Goal: Information Seeking & Learning: Find specific fact

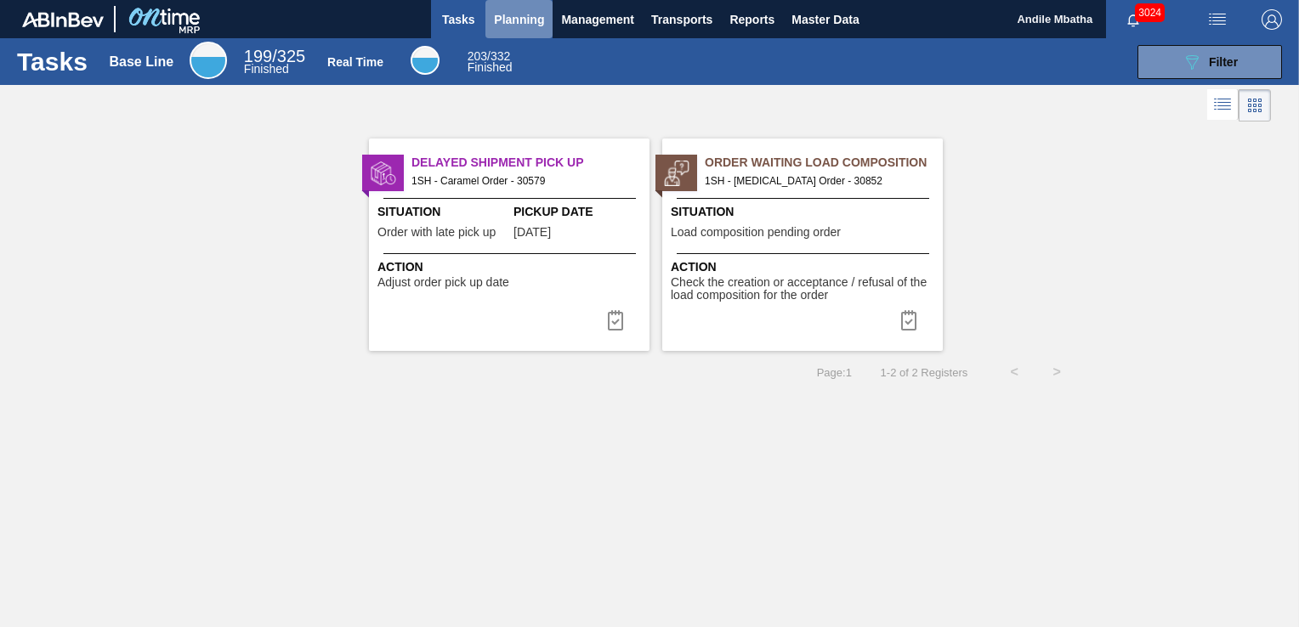
click at [513, 15] on span "Planning" at bounding box center [519, 19] width 50 height 20
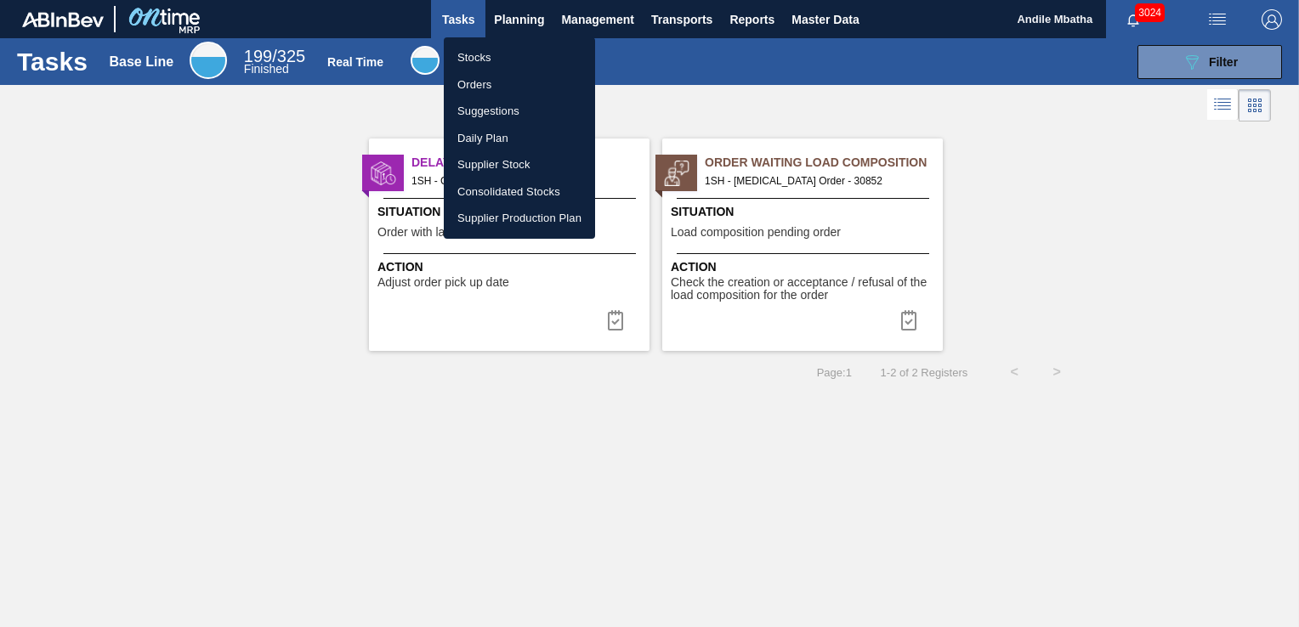
click at [501, 59] on li "Stocks" at bounding box center [519, 57] width 151 height 27
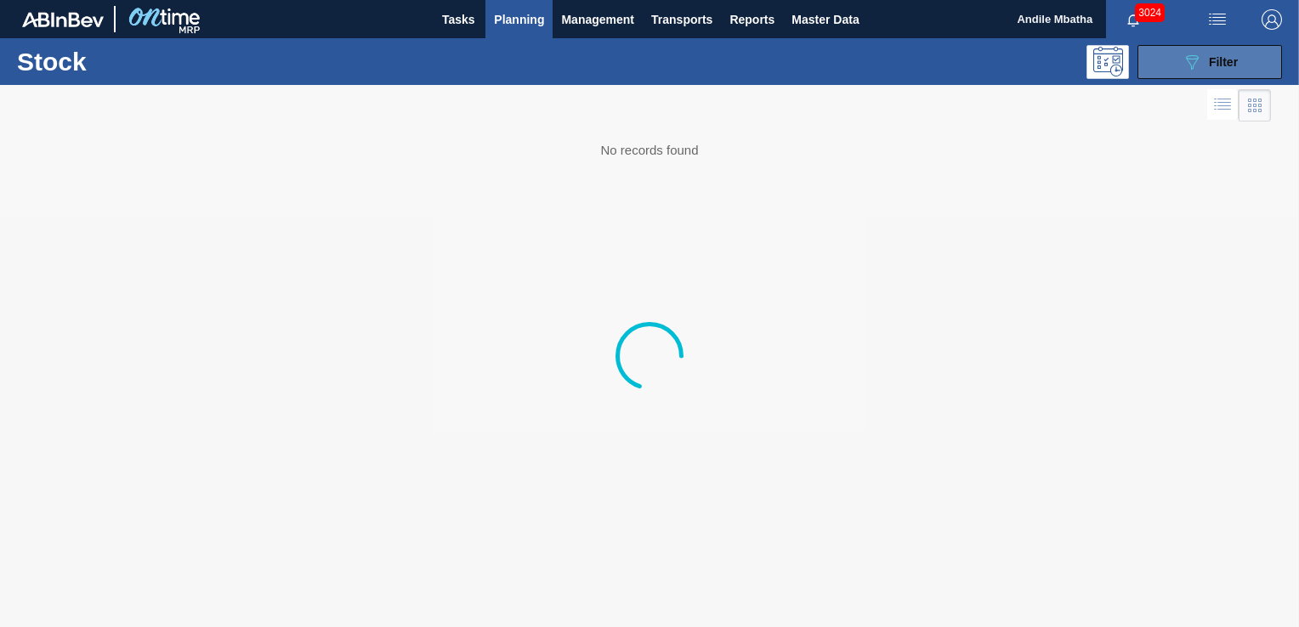
click at [1183, 71] on icon "089F7B8B-B2A5-4AFE-B5C0-19BA573D28AC" at bounding box center [1191, 62] width 20 height 20
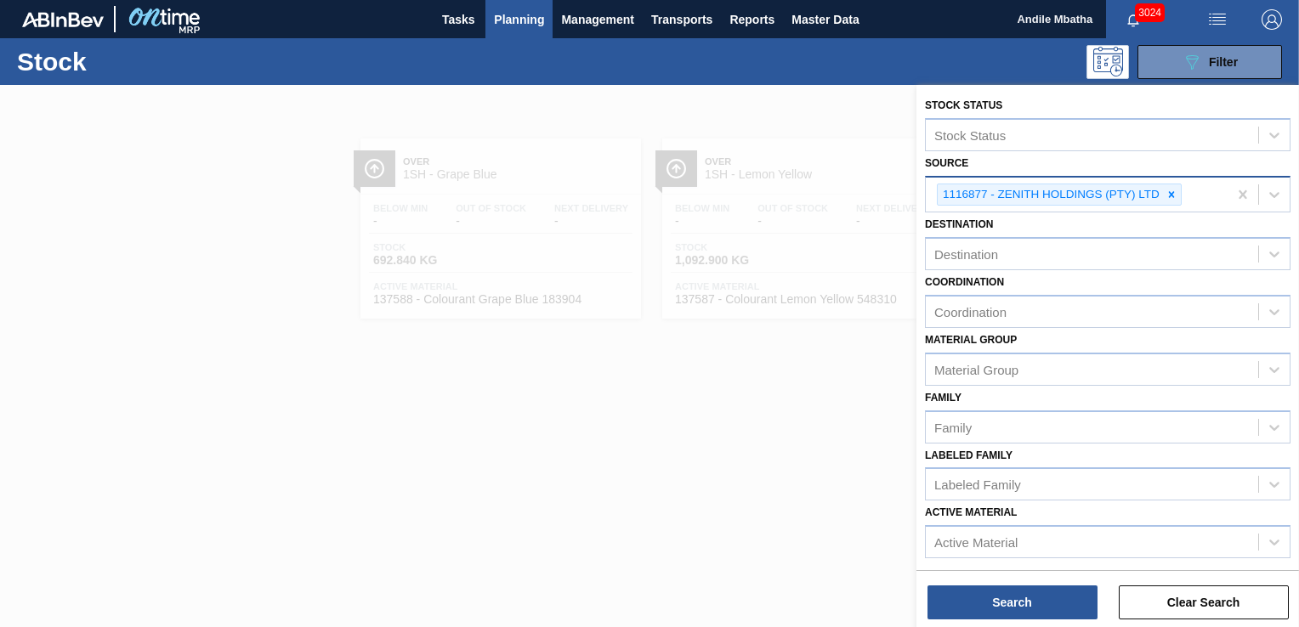
click at [1165, 192] on icon at bounding box center [1171, 195] width 12 height 12
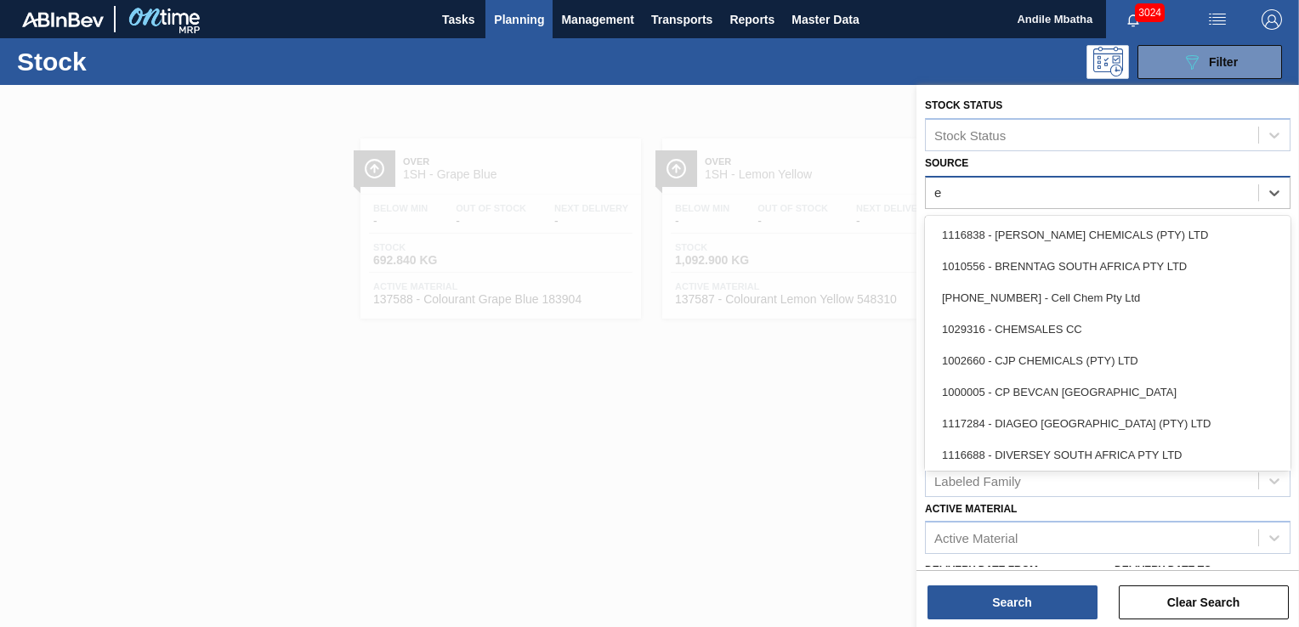
type input "eu"
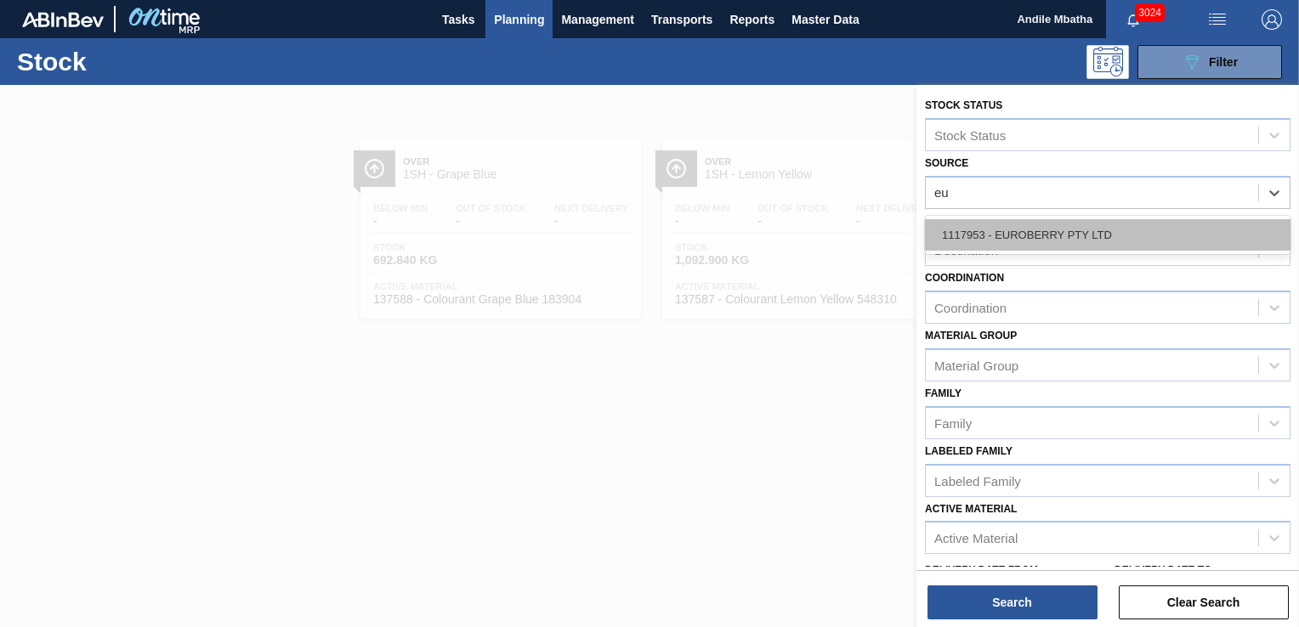
click at [1092, 229] on div "1117953 - EUROBERRY PTY LTD" at bounding box center [1107, 234] width 365 height 31
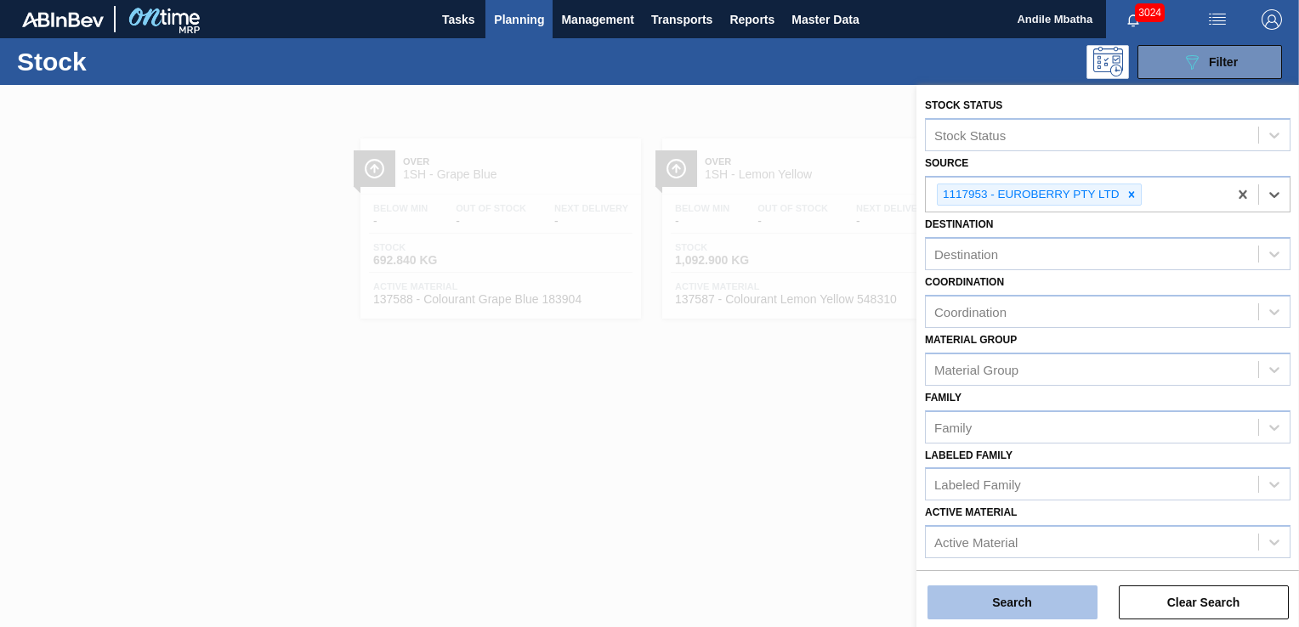
click at [970, 607] on button "Search" at bounding box center [1012, 603] width 170 height 34
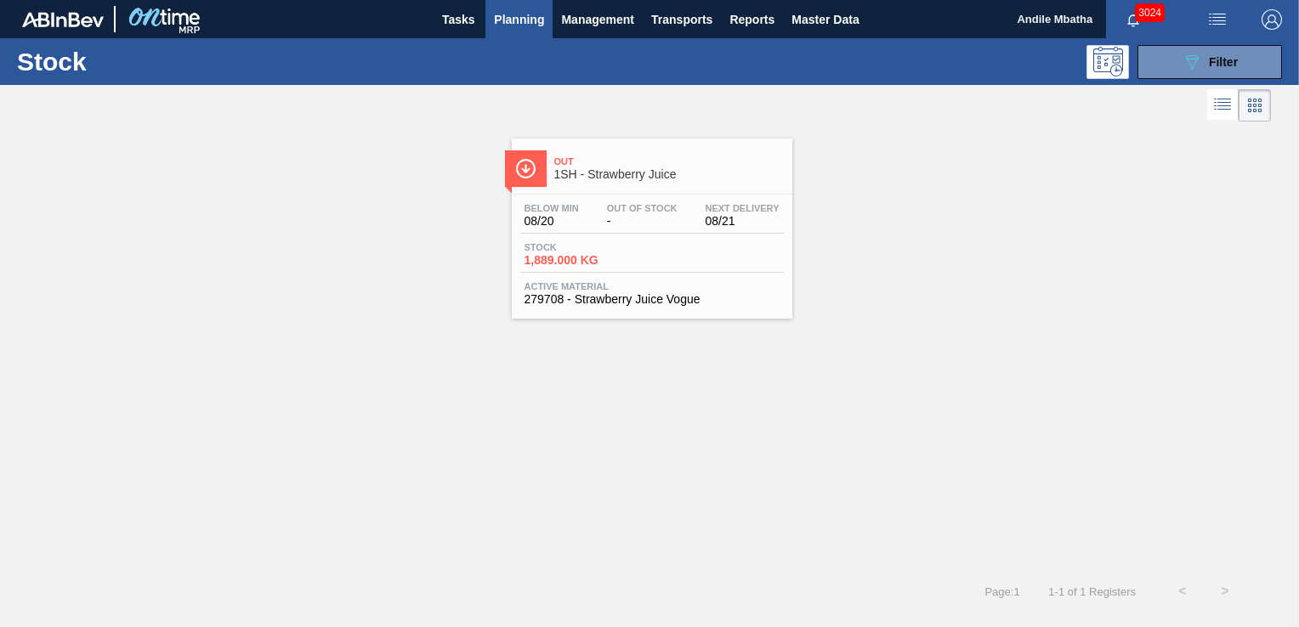
click at [599, 238] on div "Below Min 08/20 Out Of Stock - Next Delivery 08/21 Stock 1,889.000 KG Active Ma…" at bounding box center [652, 253] width 280 height 116
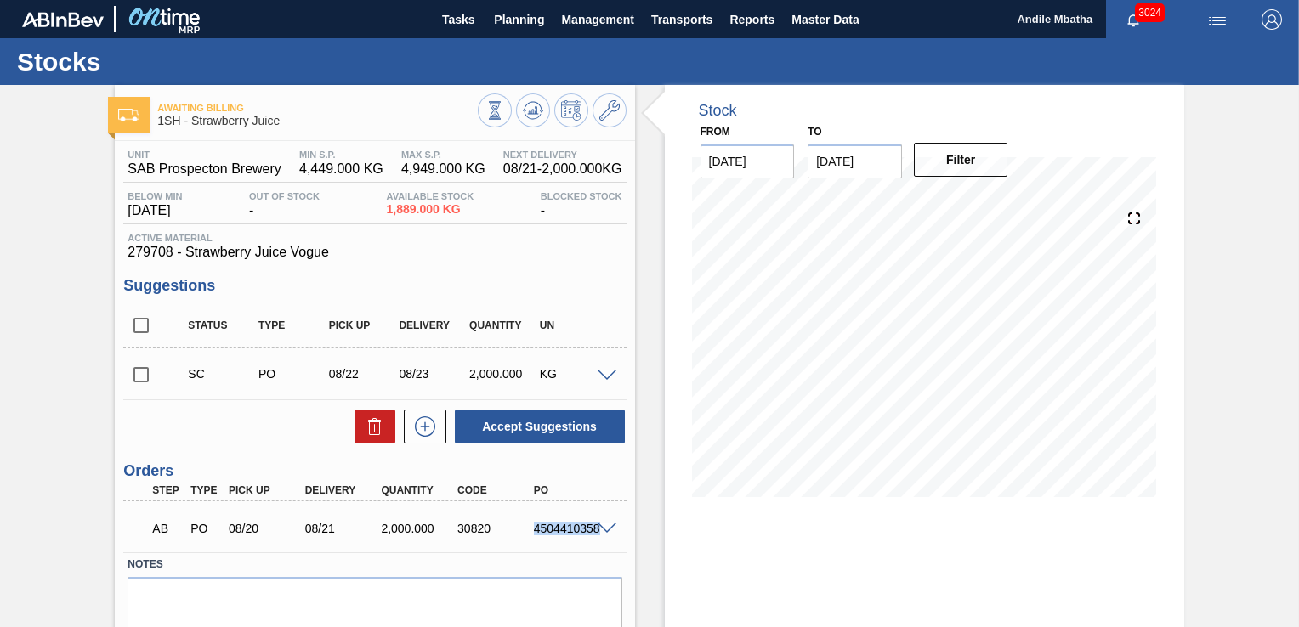
drag, startPoint x: 530, startPoint y: 527, endPoint x: 619, endPoint y: 522, distance: 88.5
click at [619, 522] on div "AB PO 08/20 08/21 2,000.000 30820 4504410358" at bounding box center [374, 527] width 502 height 42
copy div "4504410358"
